Goal: Task Accomplishment & Management: Use online tool/utility

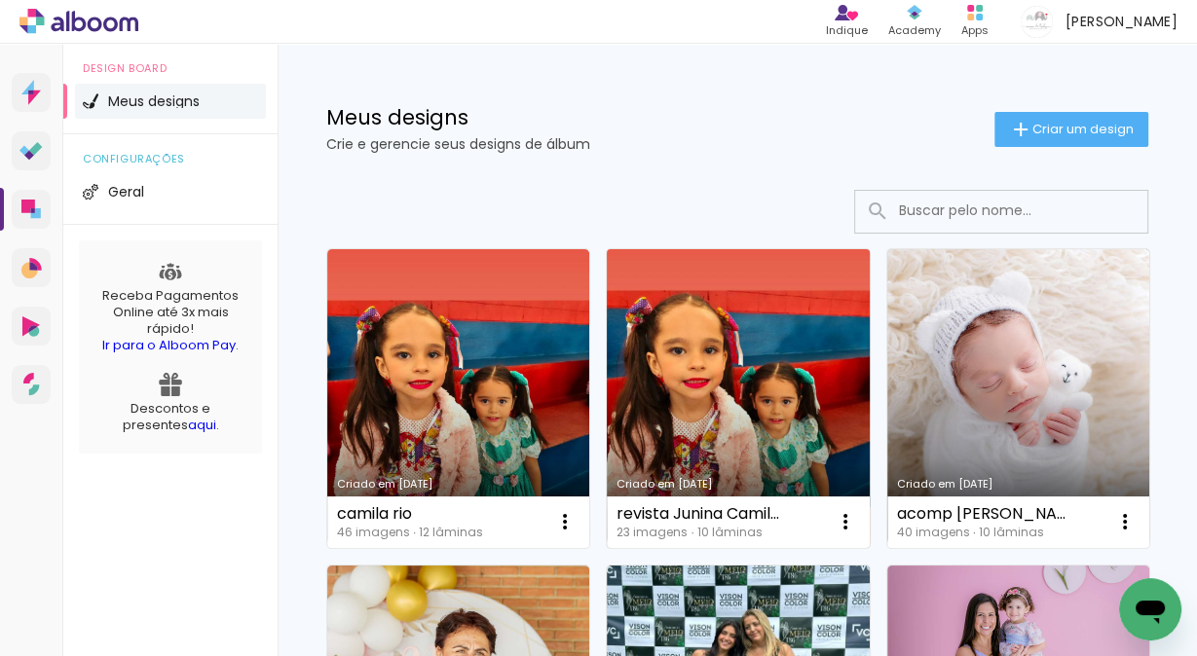
click at [779, 384] on link "Criado em [DATE]" at bounding box center [738, 398] width 262 height 299
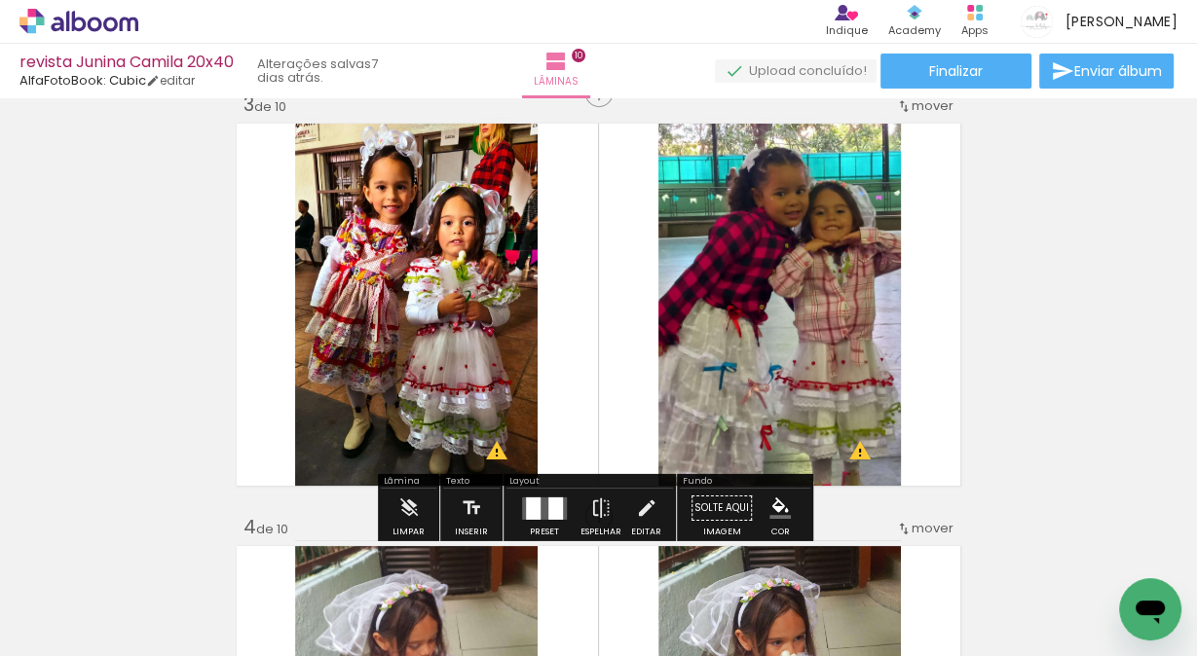
scroll to position [908, 0]
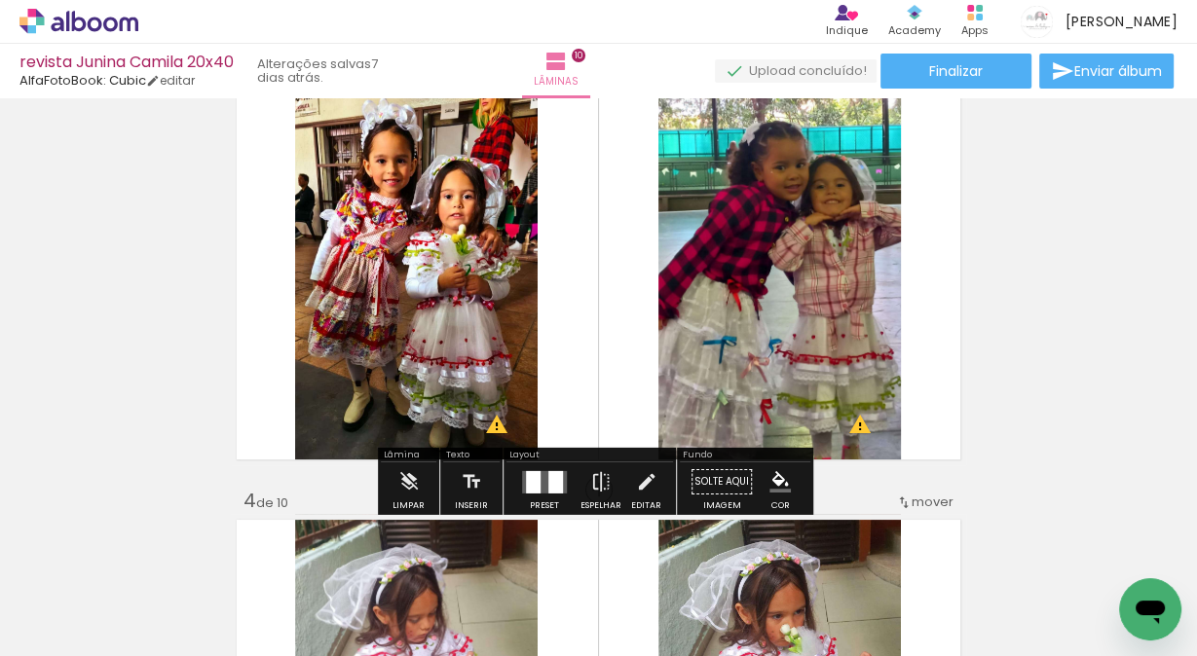
click at [55, 629] on span "Adicionar Fotos" at bounding box center [69, 629] width 58 height 21
click at [0, 0] on input "file" at bounding box center [0, 0] width 0 height 0
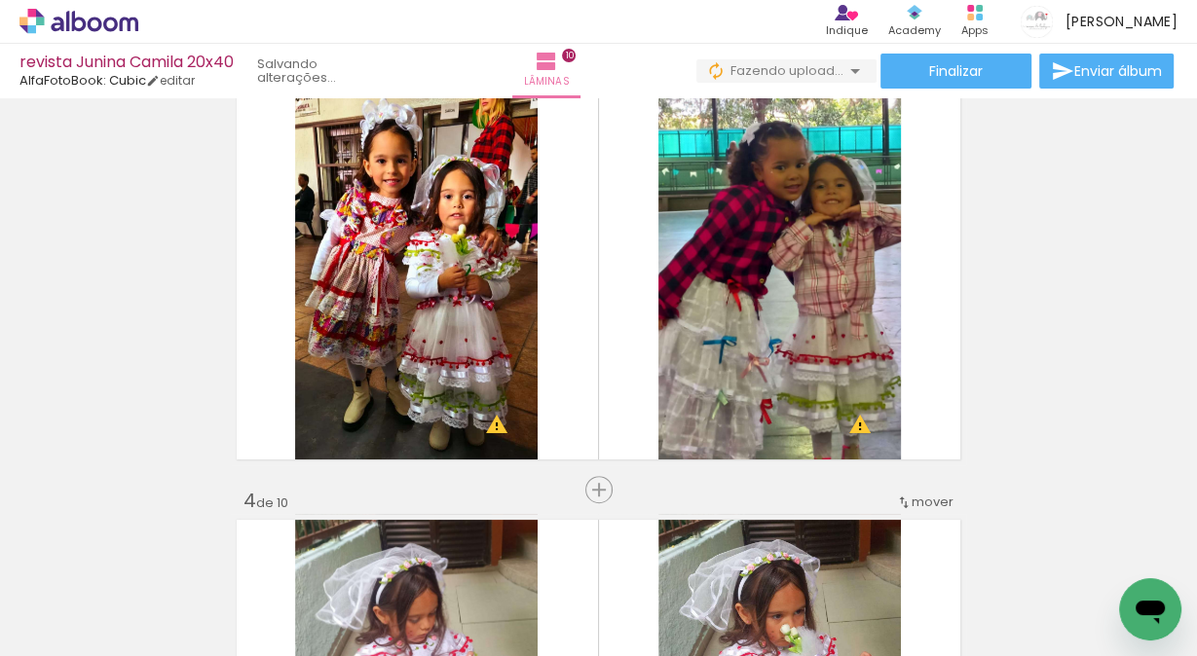
scroll to position [0, 1695]
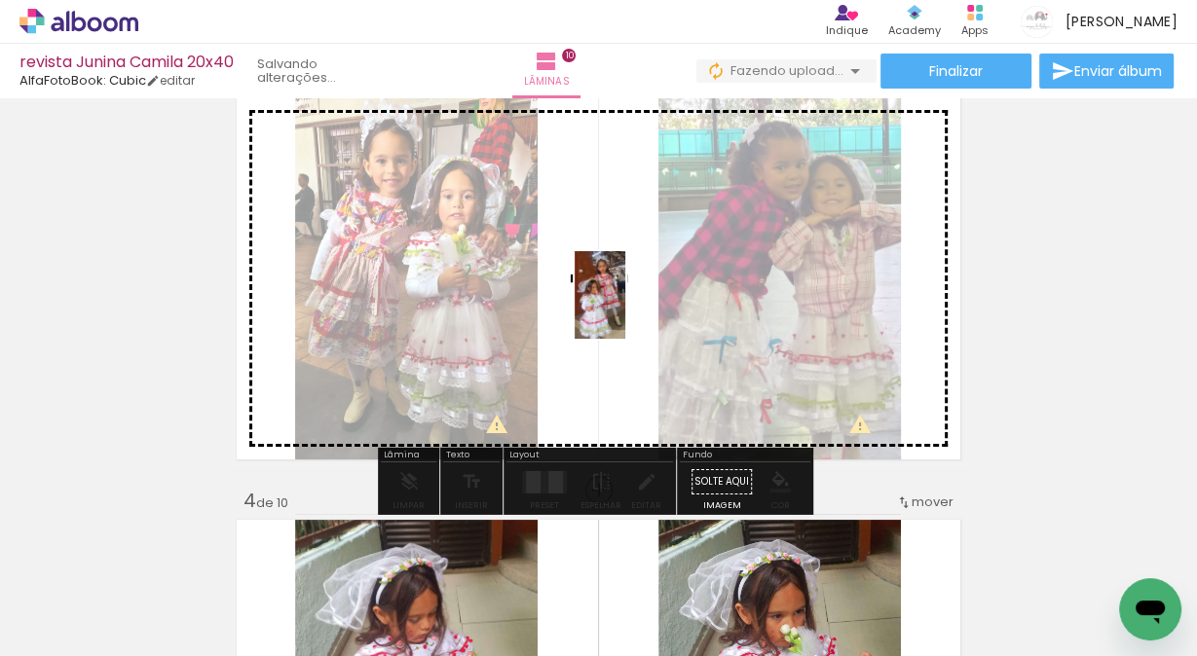
drag, startPoint x: 1002, startPoint y: 607, endPoint x: 633, endPoint y: 310, distance: 473.7
click at [633, 310] on quentale-workspace at bounding box center [598, 328] width 1197 height 656
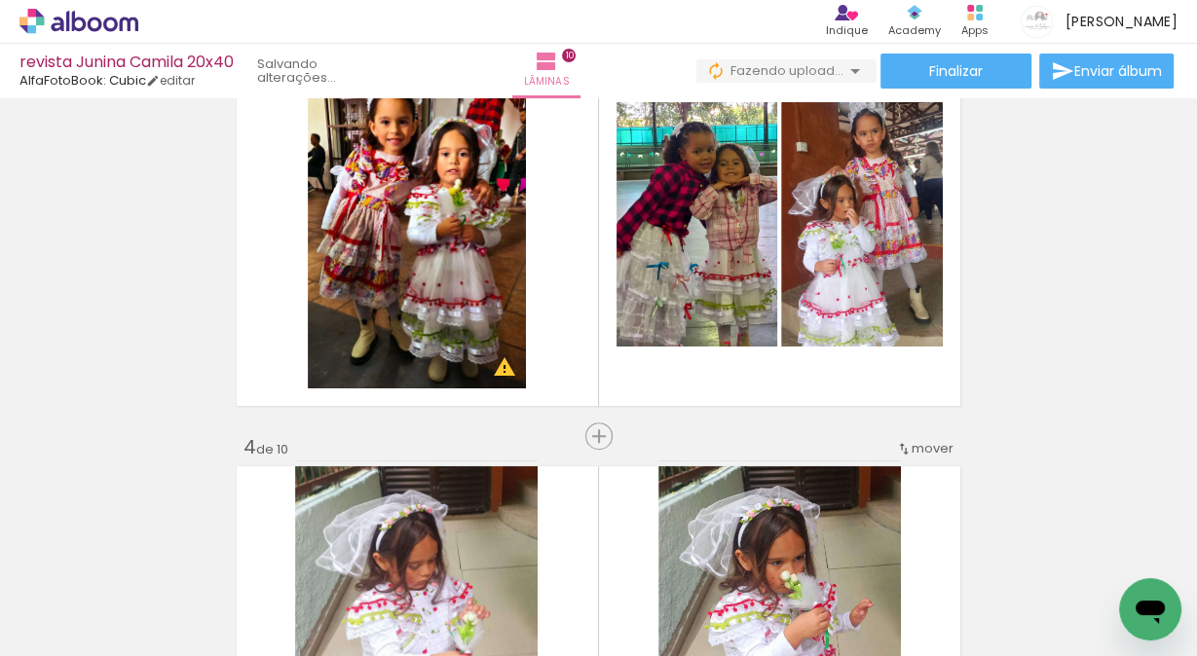
scroll to position [1038, 0]
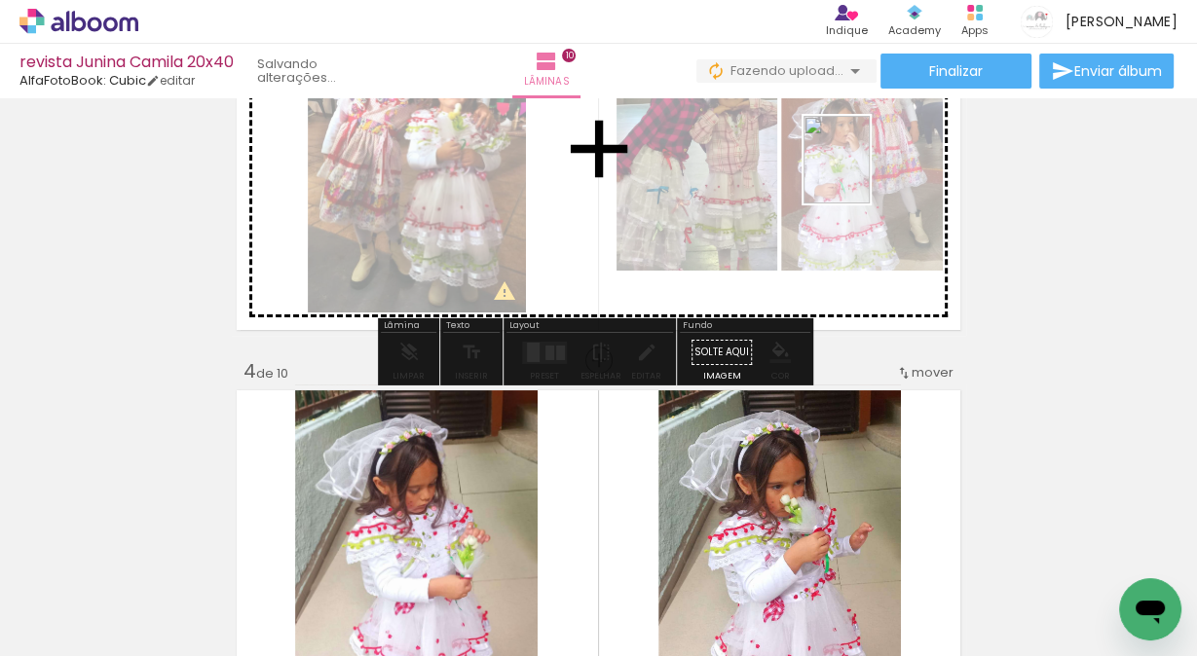
drag, startPoint x: 1105, startPoint y: 588, endPoint x: 862, endPoint y: 174, distance: 480.1
click at [862, 174] on quentale-workspace at bounding box center [598, 328] width 1197 height 656
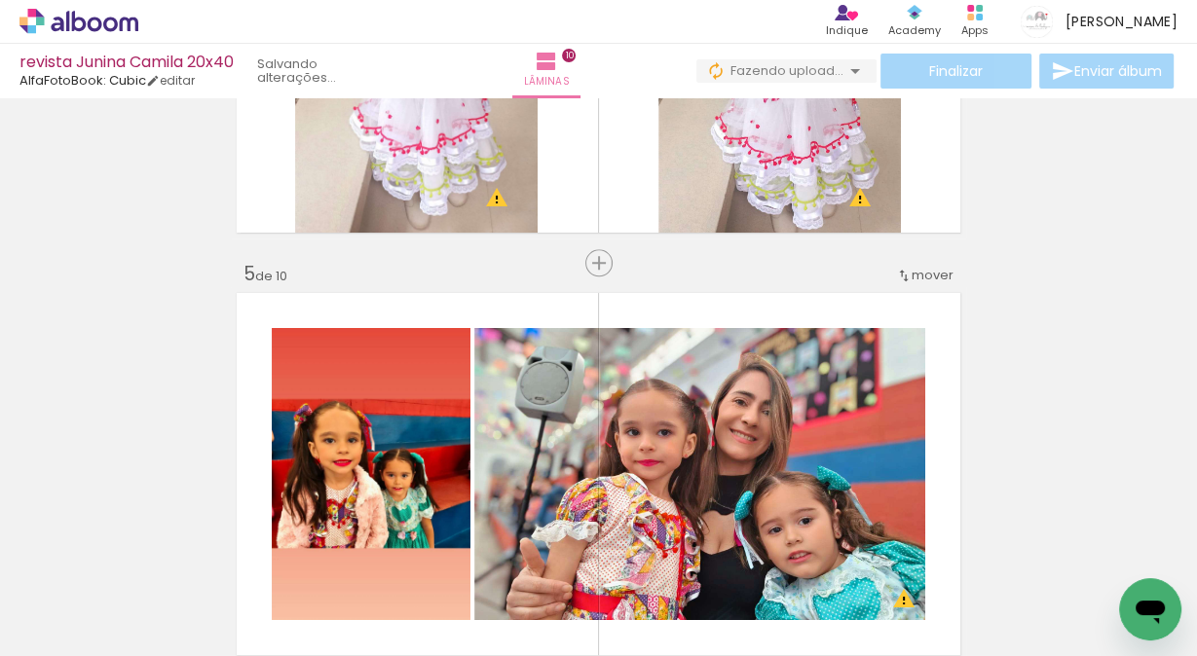
scroll to position [1532, 0]
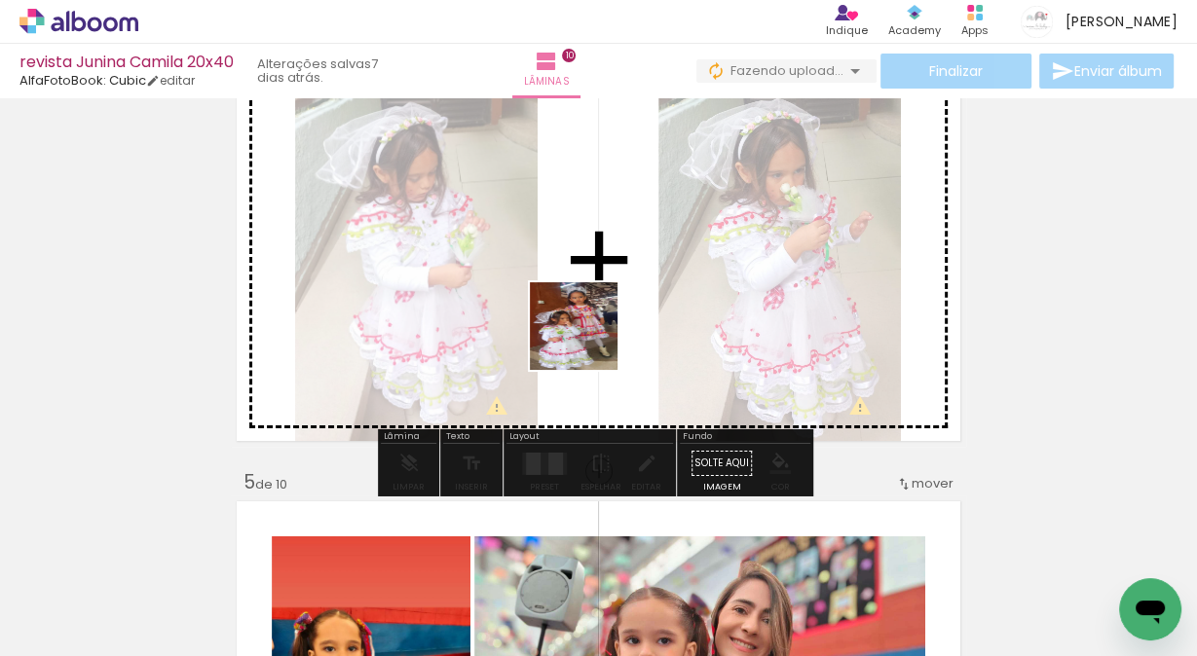
scroll to position [0, 1695]
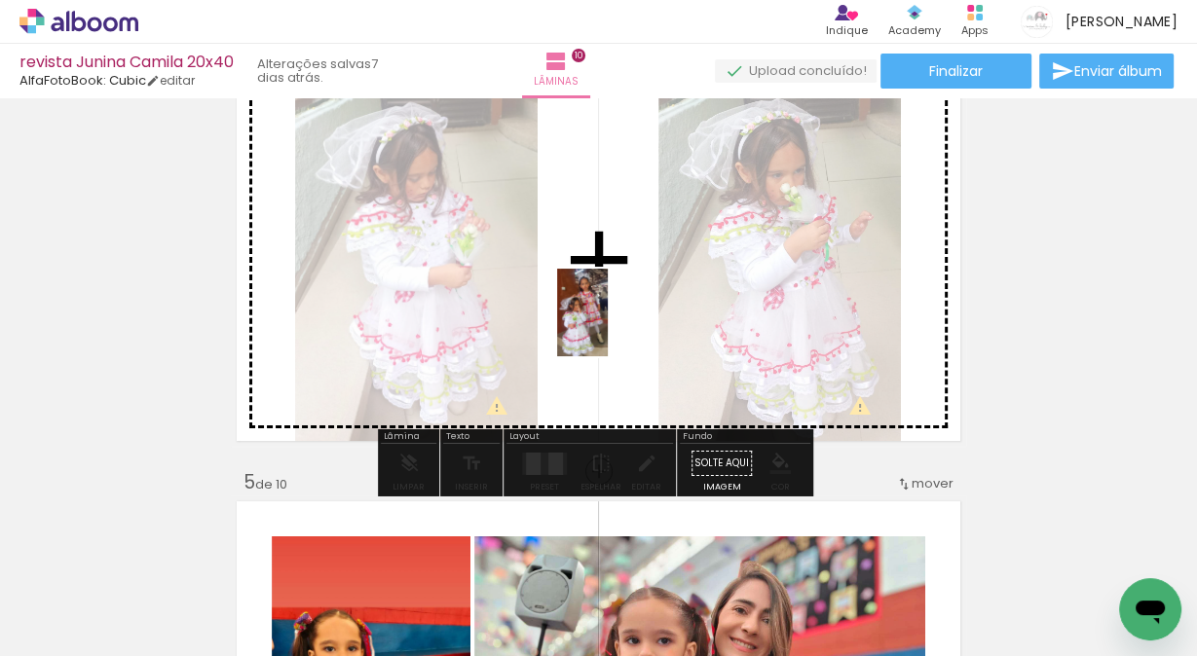
drag, startPoint x: 778, startPoint y: 443, endPoint x: 615, endPoint y: 327, distance: 199.7
click at [615, 327] on quentale-workspace at bounding box center [598, 328] width 1197 height 656
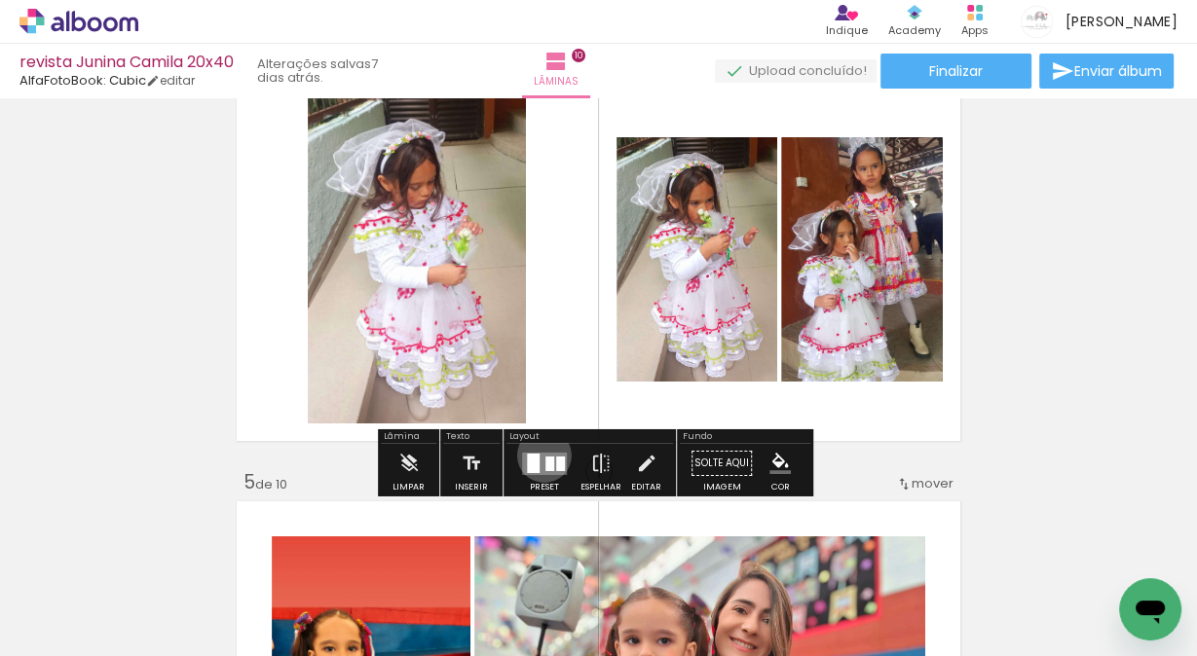
click at [539, 454] on quentale-layouter at bounding box center [544, 463] width 45 height 22
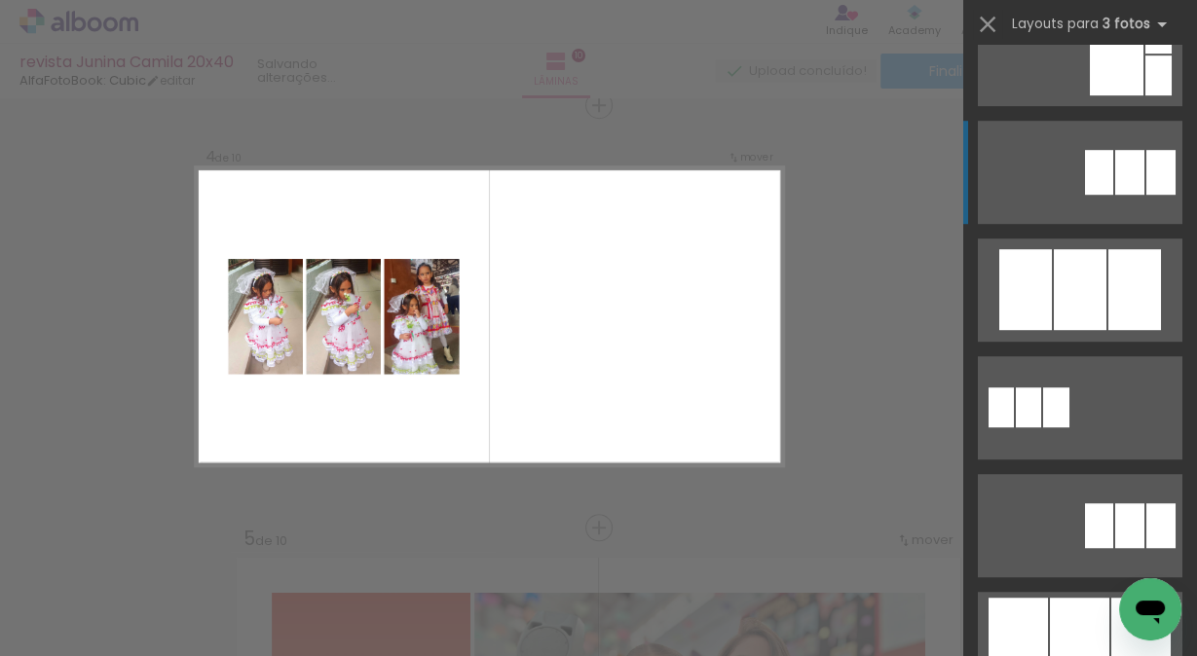
scroll to position [804, 0]
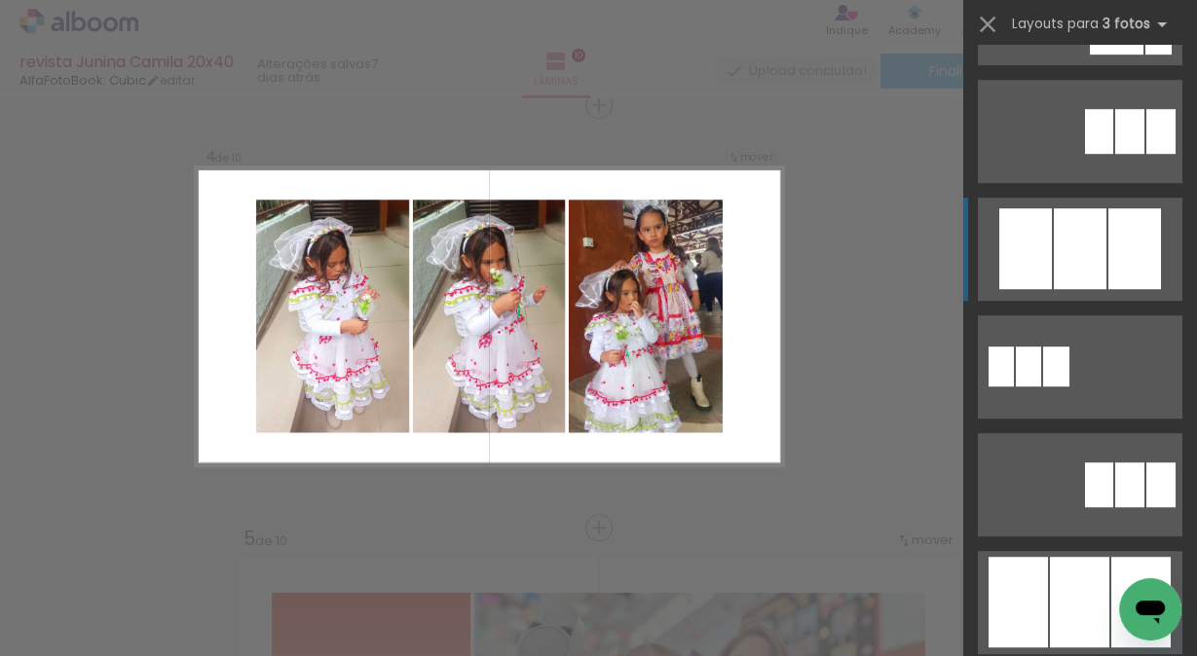
click at [1062, 237] on div at bounding box center [1080, 248] width 53 height 81
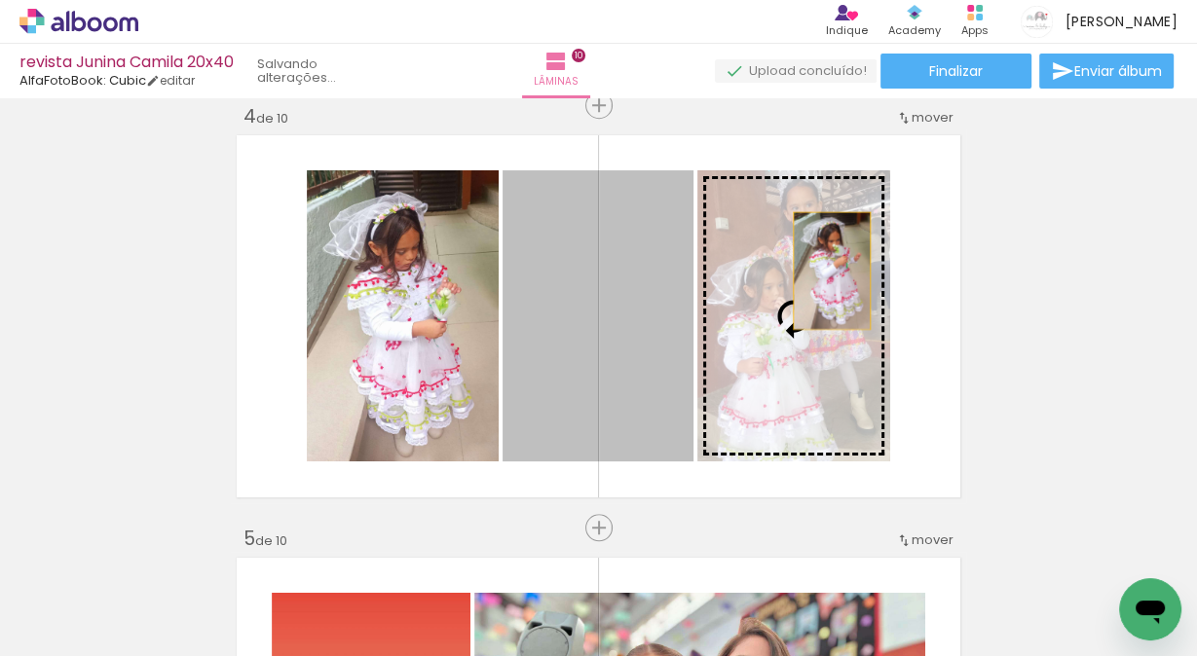
drag, startPoint x: 610, startPoint y: 282, endPoint x: 826, endPoint y: 271, distance: 216.5
click at [0, 0] on slot at bounding box center [0, 0] width 0 height 0
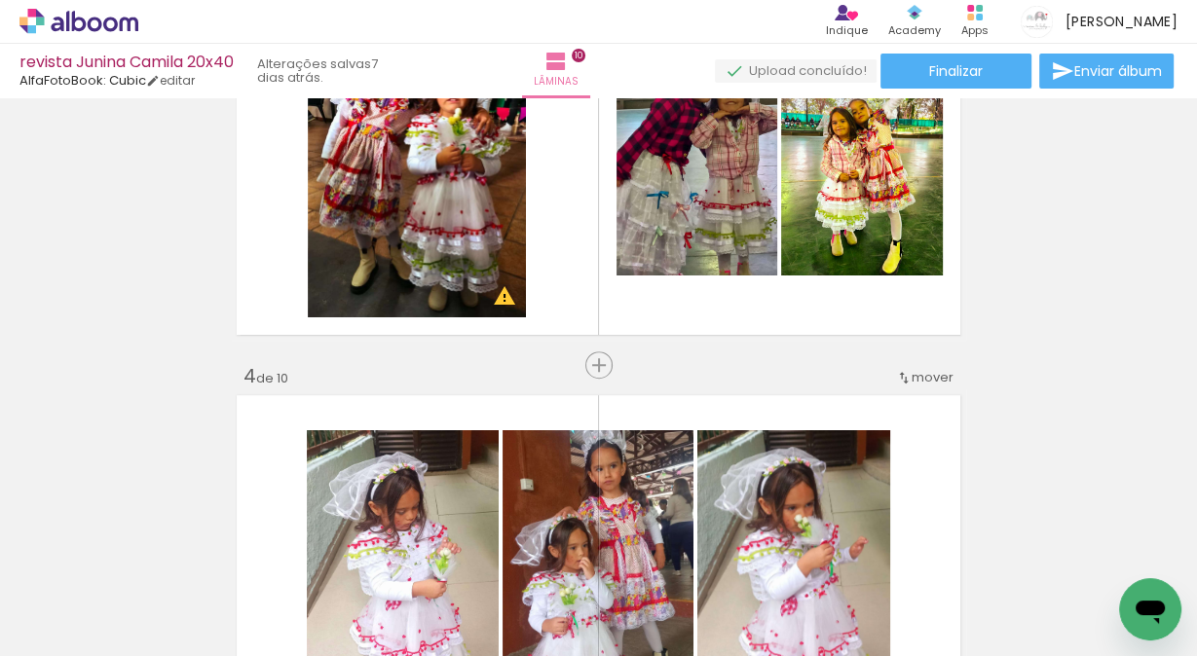
scroll to position [1007, 0]
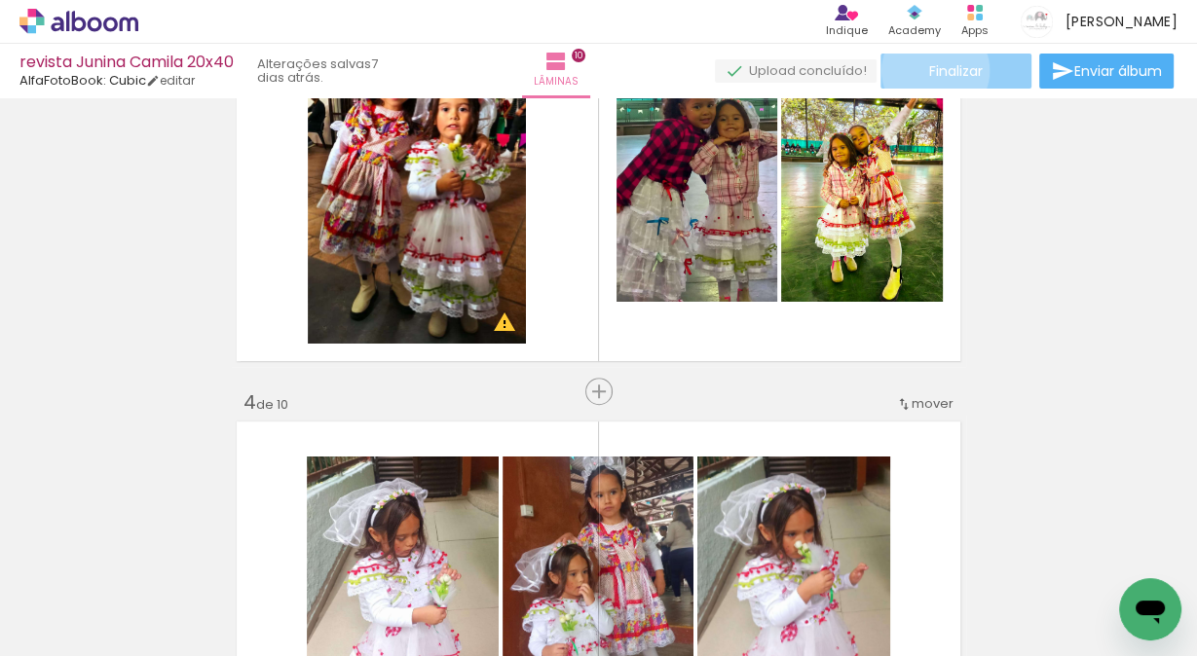
click at [929, 70] on span "Finalizar" at bounding box center [956, 71] width 54 height 14
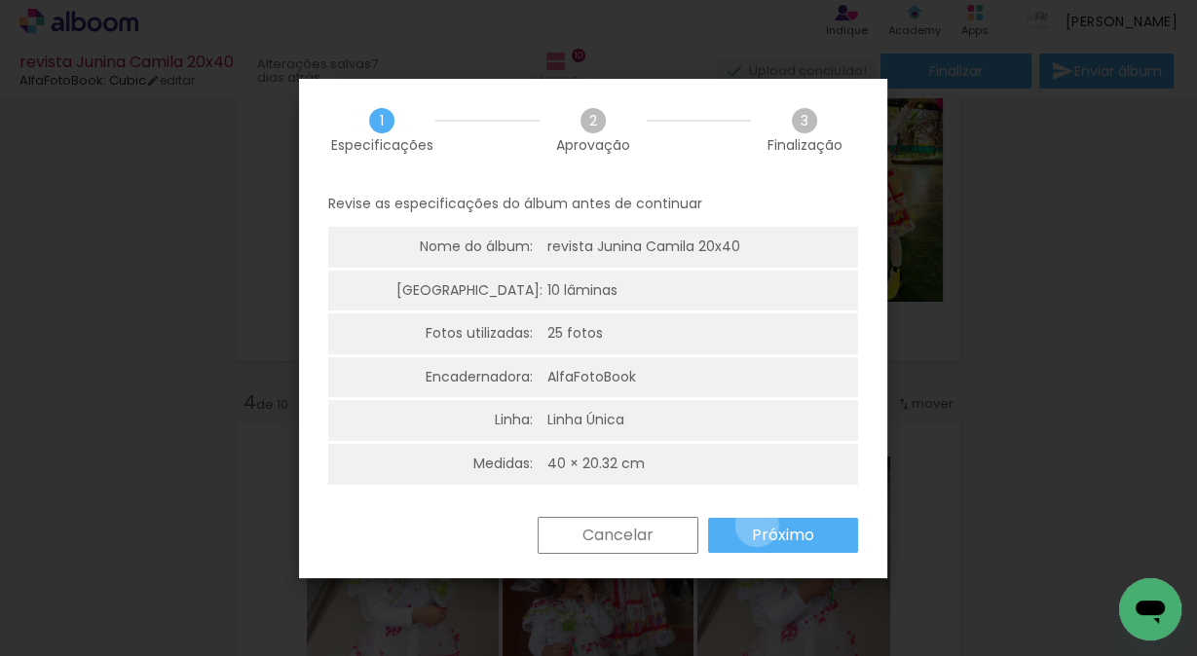
click at [0, 0] on slot "Próximo" at bounding box center [0, 0] width 0 height 0
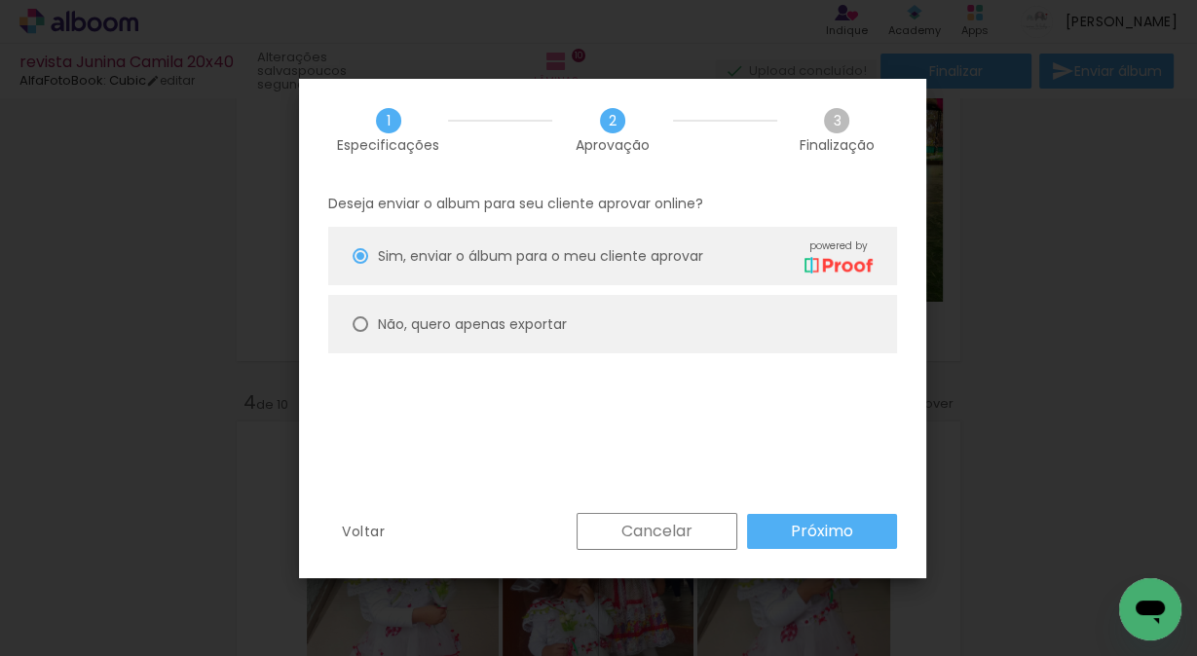
click at [357, 319] on div at bounding box center [360, 324] width 16 height 16
type paper-radio-button "on"
click at [0, 0] on slot "Próximo" at bounding box center [0, 0] width 0 height 0
type input "Alta, 300 DPI"
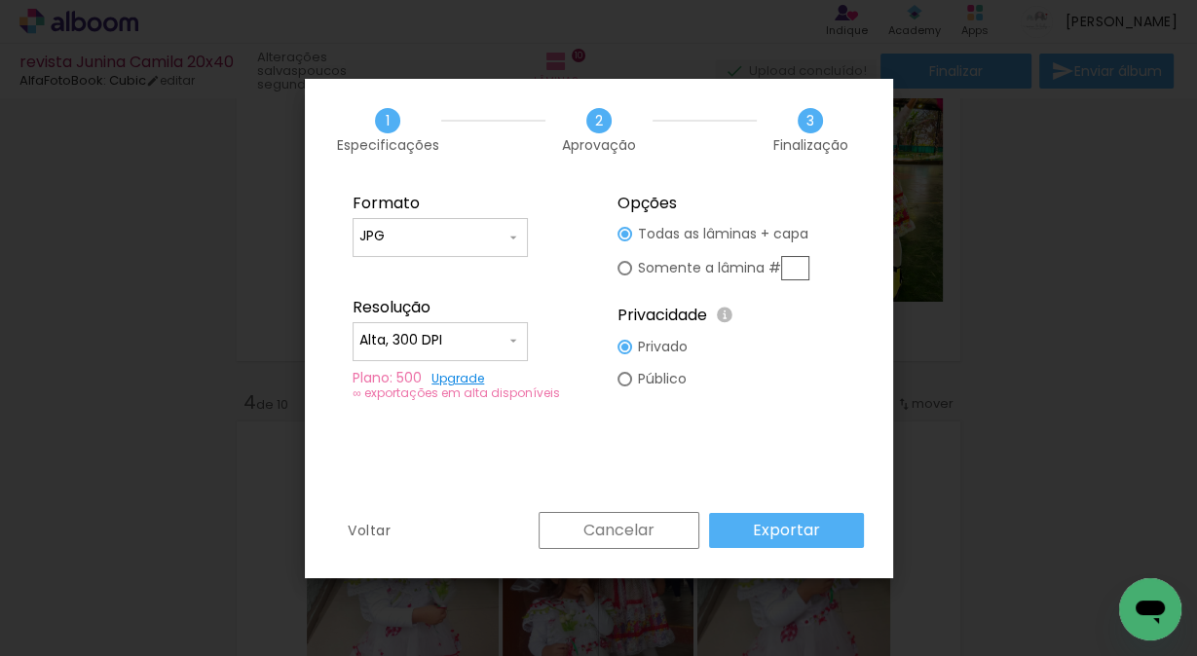
click at [630, 266] on div at bounding box center [624, 268] width 15 height 15
type paper-radio-button "on"
click at [794, 268] on input "text" at bounding box center [795, 268] width 28 height 24
click at [822, 528] on div "Cancelar Exportar" at bounding box center [696, 530] width 335 height 37
click at [799, 521] on div "Cancelar Exportar" at bounding box center [696, 530] width 335 height 37
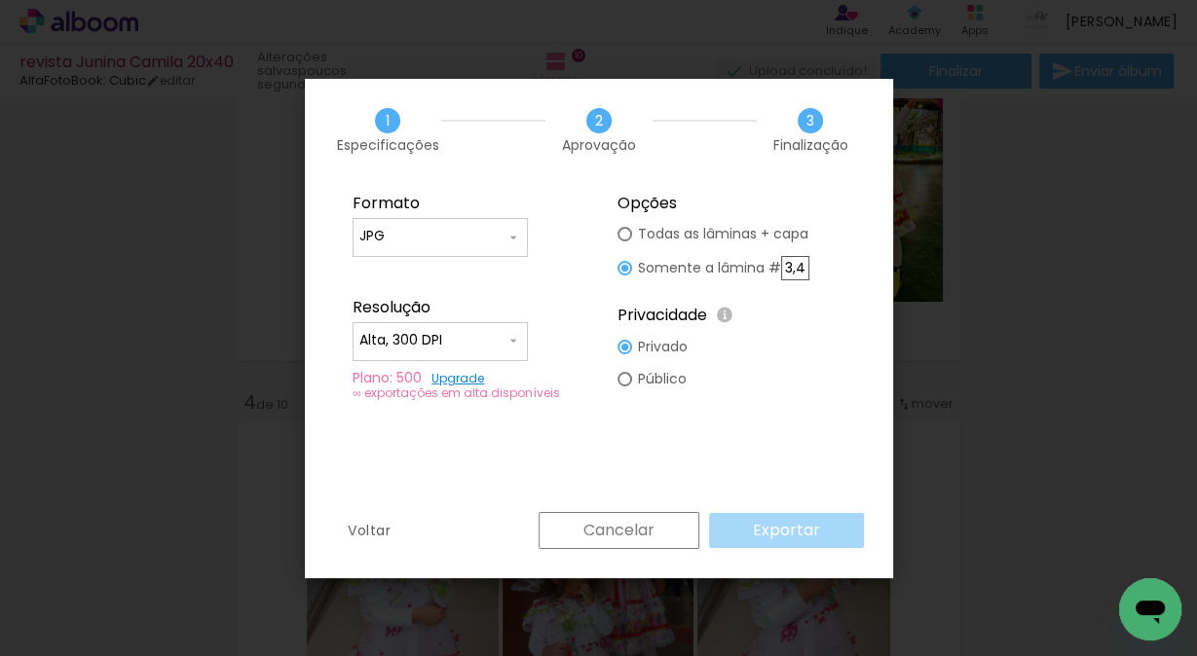
click at [796, 267] on input "3,4" at bounding box center [795, 268] width 28 height 24
drag, startPoint x: 804, startPoint y: 263, endPoint x: 779, endPoint y: 264, distance: 25.3
click at [0, 0] on slot "Somente a lâmina # 3,4" at bounding box center [0, 0] width 0 height 0
type input "3"
click at [0, 0] on slot "Exportar" at bounding box center [0, 0] width 0 height 0
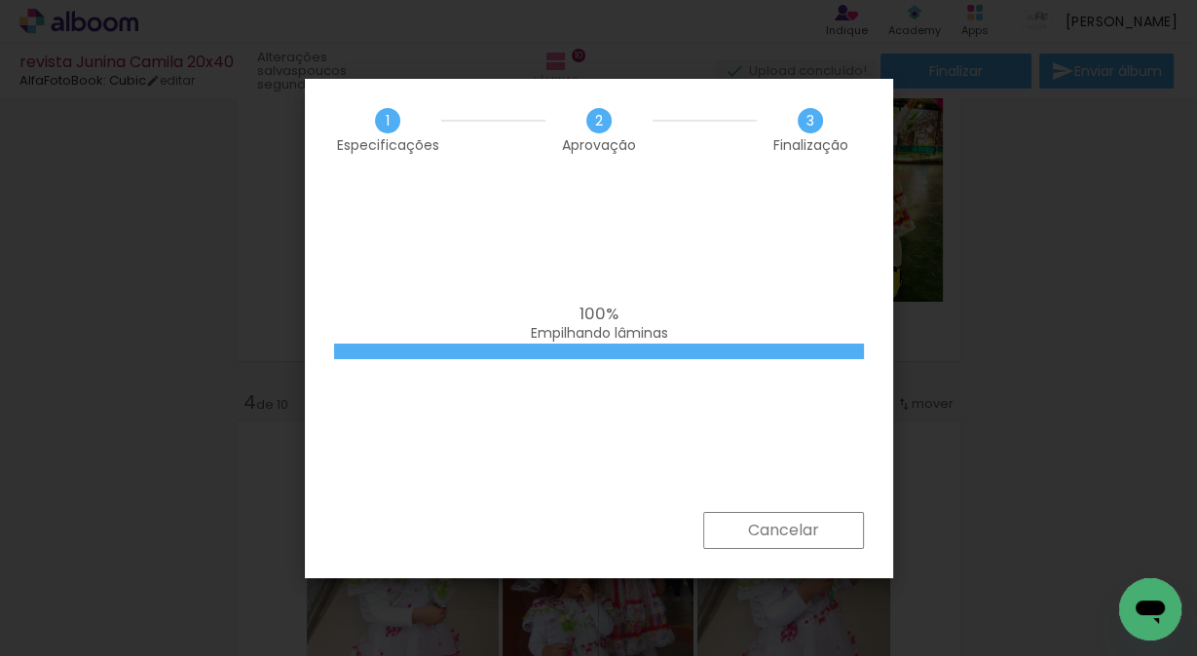
click at [579, 450] on div "100% Empilhando lâminas" at bounding box center [599, 346] width 588 height 331
click at [1044, 209] on iron-overlay-backdrop at bounding box center [598, 328] width 1197 height 656
drag, startPoint x: 707, startPoint y: 445, endPoint x: 799, endPoint y: 492, distance: 103.6
click at [707, 446] on div "100% Empilhando lâminas" at bounding box center [599, 346] width 588 height 331
click at [0, 0] on slot "Cancelar" at bounding box center [0, 0] width 0 height 0
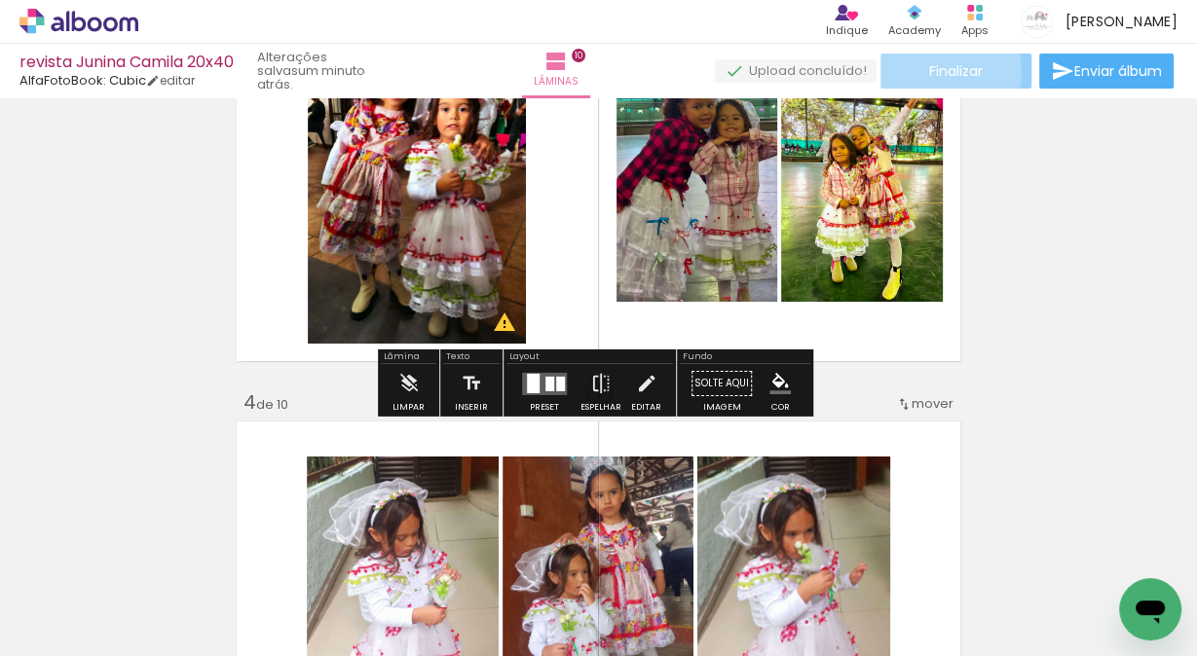
click at [936, 72] on span "Finalizar" at bounding box center [956, 71] width 54 height 14
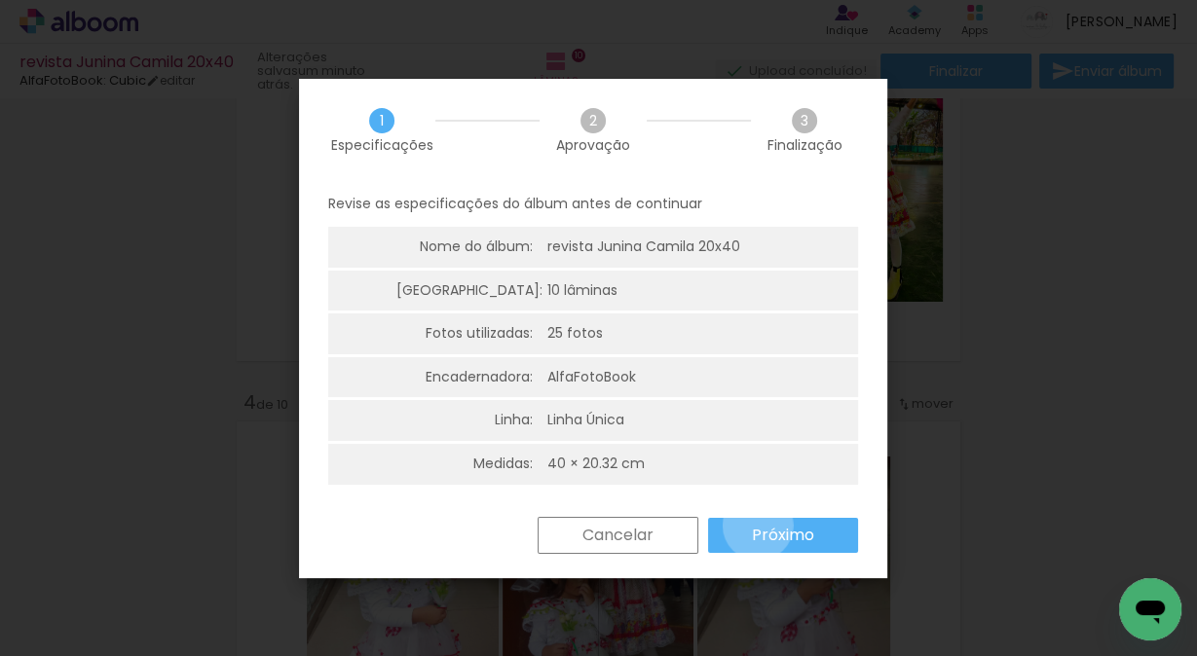
click at [0, 0] on slot "Próximo" at bounding box center [0, 0] width 0 height 0
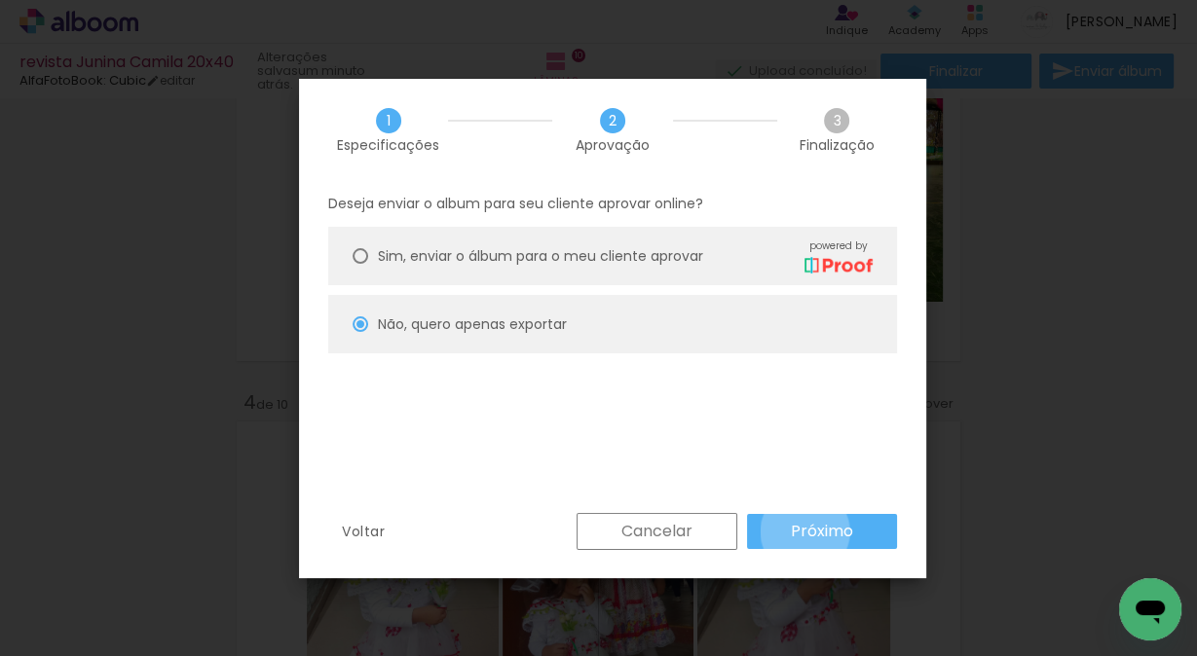
click at [0, 0] on slot "Próximo" at bounding box center [0, 0] width 0 height 0
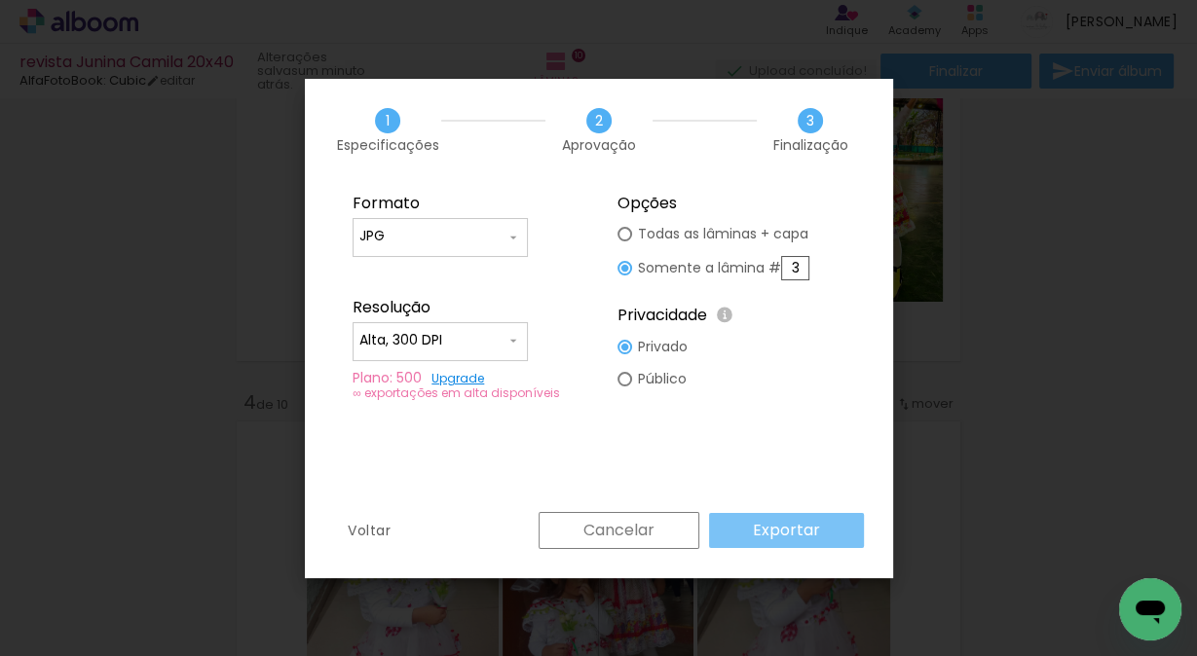
click at [0, 0] on slot "Exportar" at bounding box center [0, 0] width 0 height 0
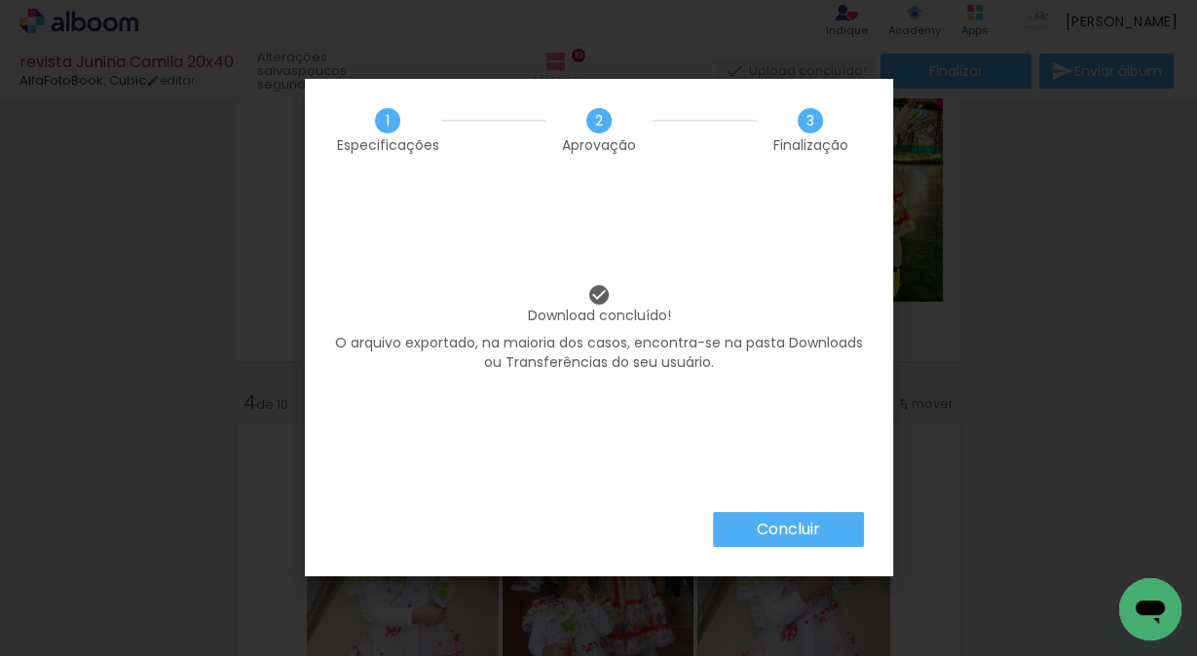
click at [822, 533] on paper-button "Concluir" at bounding box center [788, 529] width 151 height 35
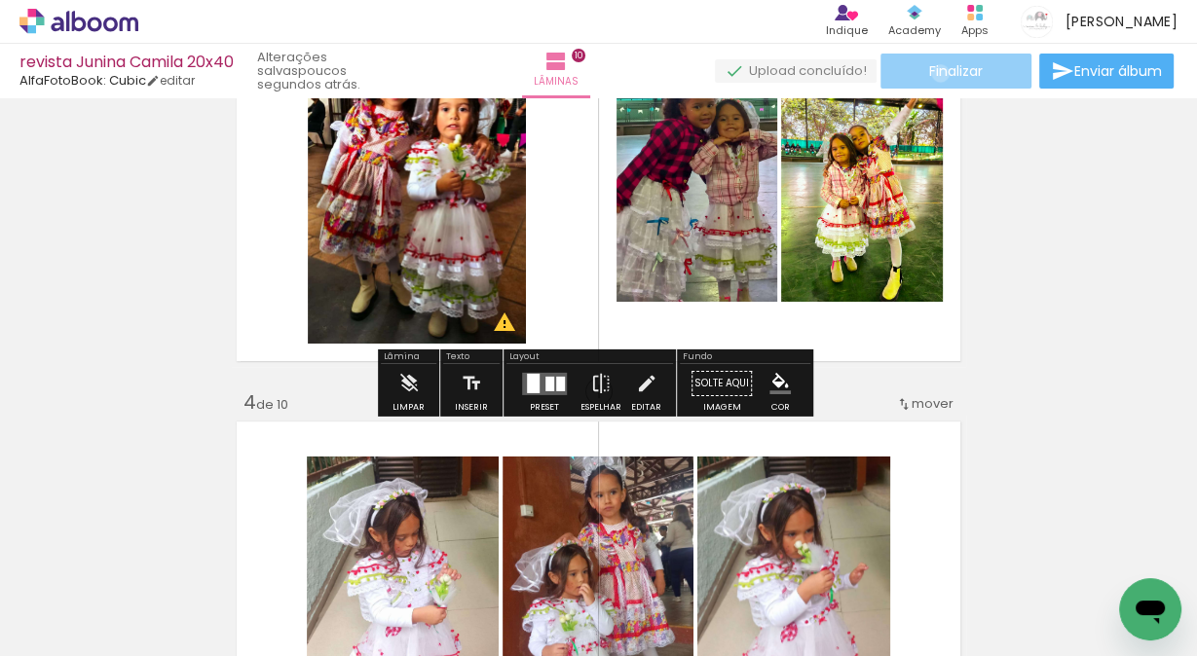
click at [933, 73] on span "Finalizar" at bounding box center [956, 71] width 54 height 14
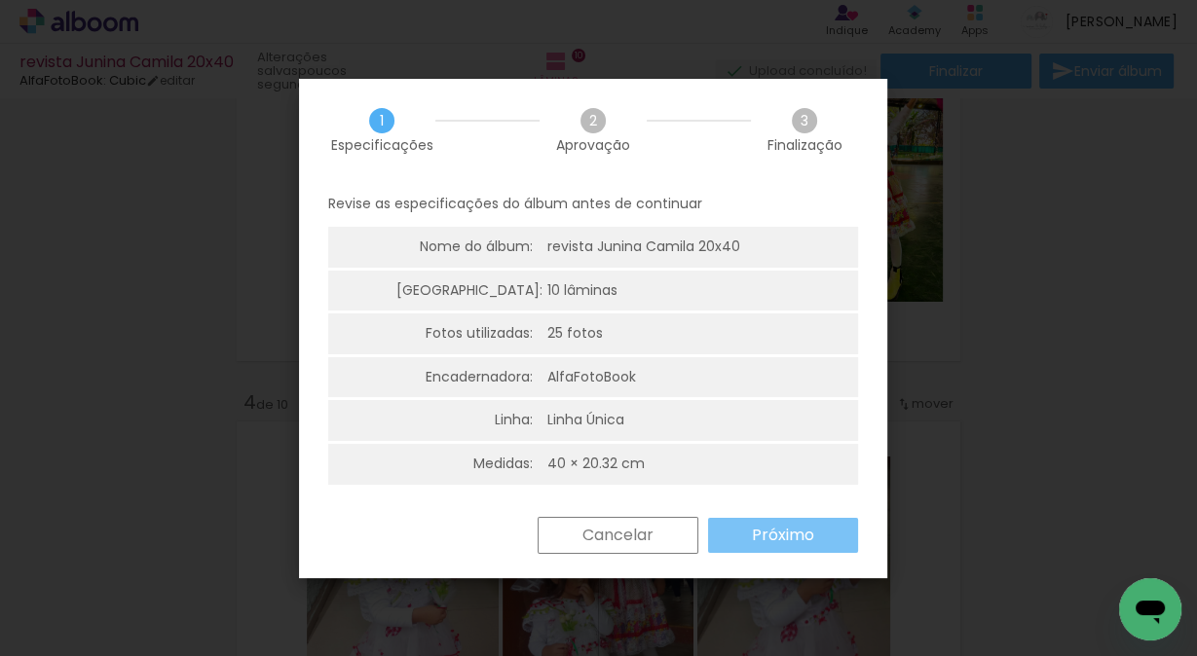
click at [0, 0] on slot "Próximo" at bounding box center [0, 0] width 0 height 0
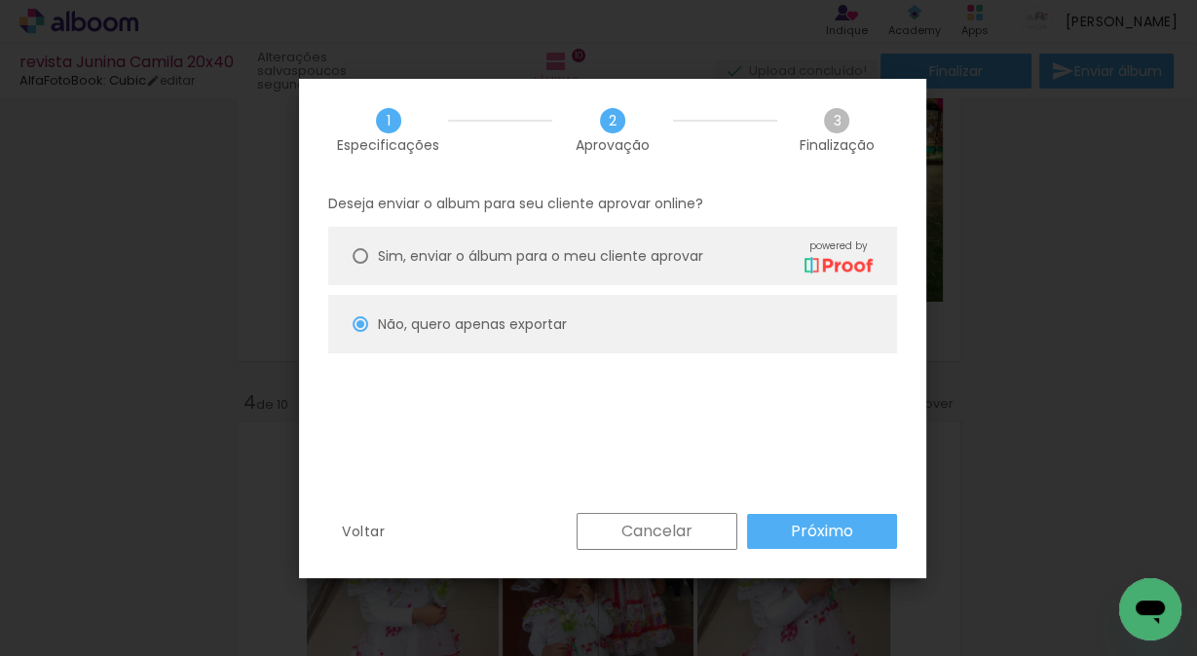
click at [791, 532] on paper-button "Próximo" at bounding box center [822, 531] width 150 height 35
type input "Alta, 300 DPI"
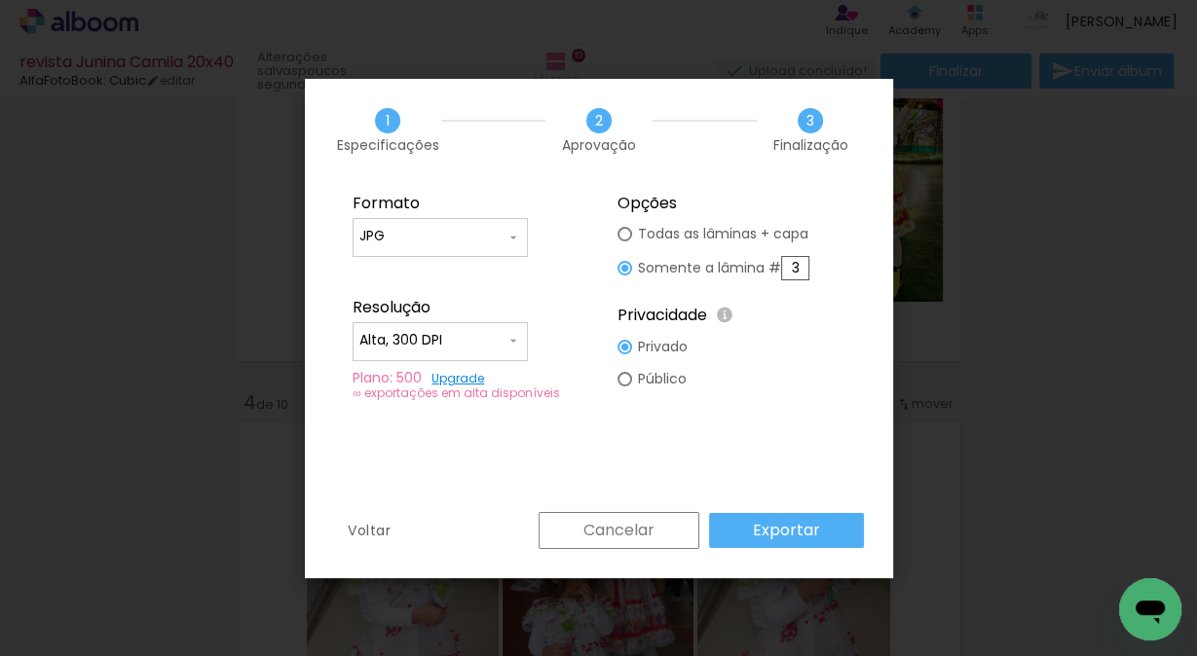
drag, startPoint x: 803, startPoint y: 268, endPoint x: 774, endPoint y: 272, distance: 29.5
click at [0, 0] on slot "Somente a lâmina # 3" at bounding box center [0, 0] width 0 height 0
type input "4"
click at [0, 0] on slot "Exportar" at bounding box center [0, 0] width 0 height 0
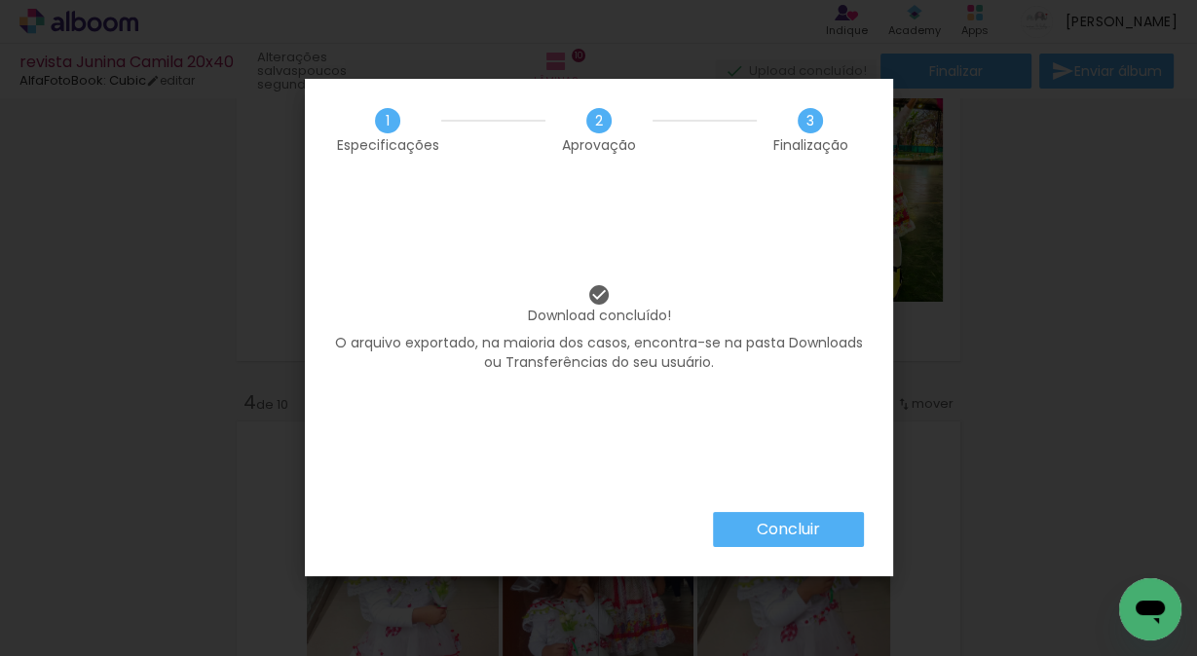
click at [0, 0] on slot "Concluir" at bounding box center [0, 0] width 0 height 0
